Goal: Book appointment/travel/reservation

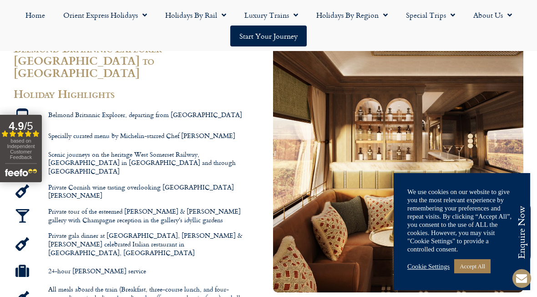
scroll to position [576, 0]
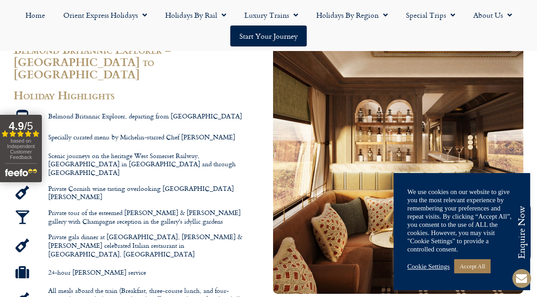
click at [472, 273] on link "Accept All" at bounding box center [472, 266] width 36 height 14
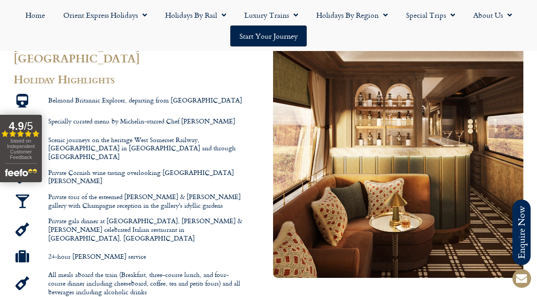
scroll to position [592, 0]
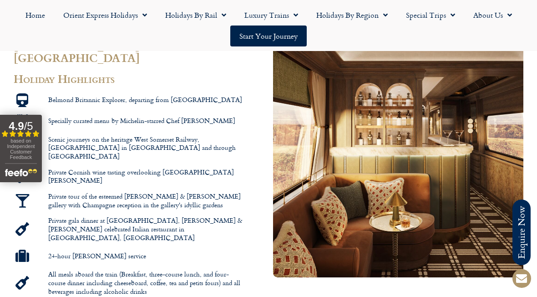
click at [224, 135] on span "Scenic journeys on the heritage West Somerset Railway, Riviera Line in South De…" at bounding box center [145, 148] width 199 height 26
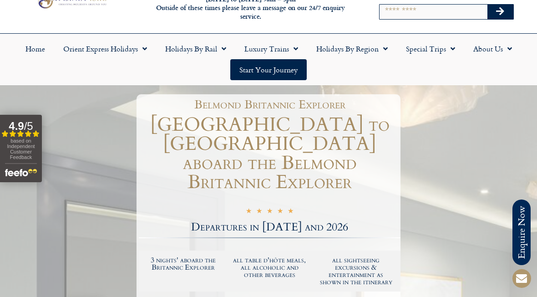
scroll to position [0, 0]
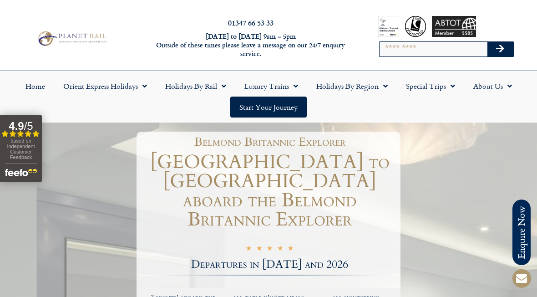
click at [77, 88] on link "Orient Express Holidays" at bounding box center [105, 86] width 102 height 21
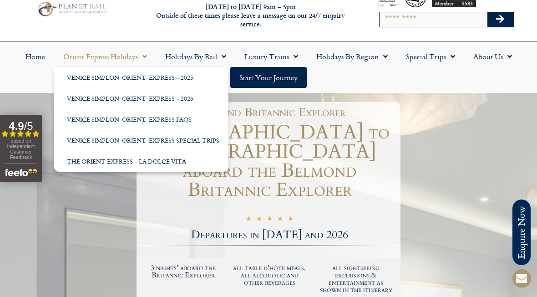
scroll to position [30, 0]
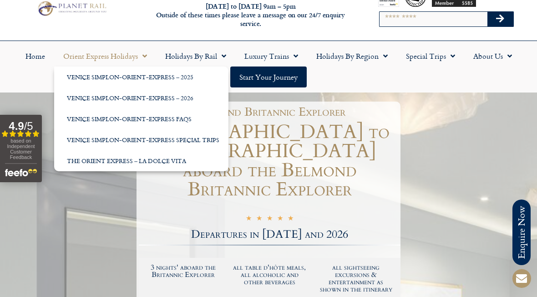
click at [77, 162] on link "The Orient Express – La Dolce Vita" at bounding box center [141, 160] width 174 height 21
click at [75, 162] on link "The Orient Express – La Dolce Vita" at bounding box center [141, 160] width 174 height 21
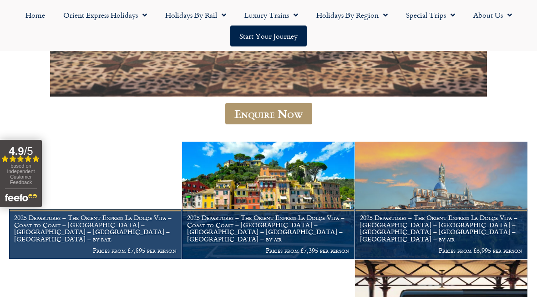
scroll to position [735, 0]
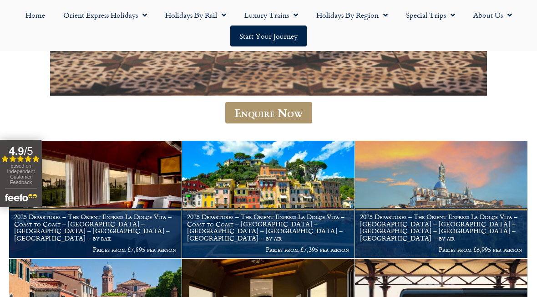
click at [297, 222] on h1 "2025 Departures – The Orient Express La Dolce Vita – Coast to Coast – [GEOGRAPH…" at bounding box center [268, 227] width 163 height 29
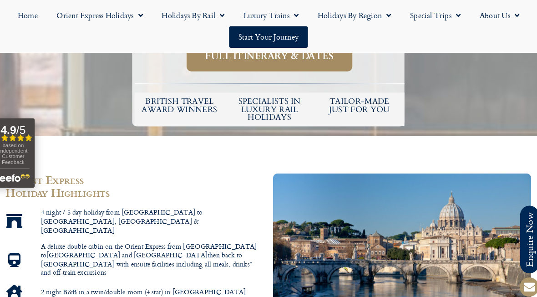
scroll to position [465, 0]
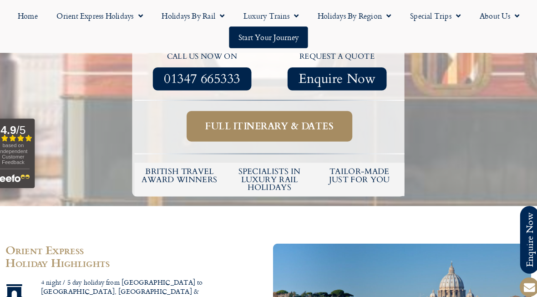
click at [296, 118] on span "Full itinerary & dates" at bounding box center [270, 122] width 124 height 11
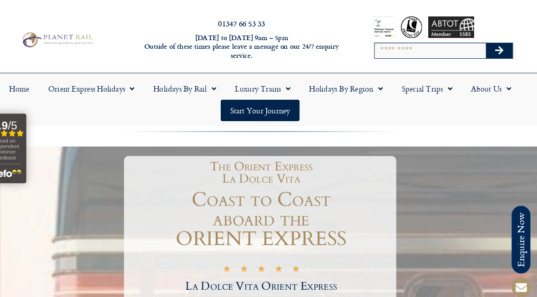
scroll to position [432, 0]
